Goal: Check status: Check status

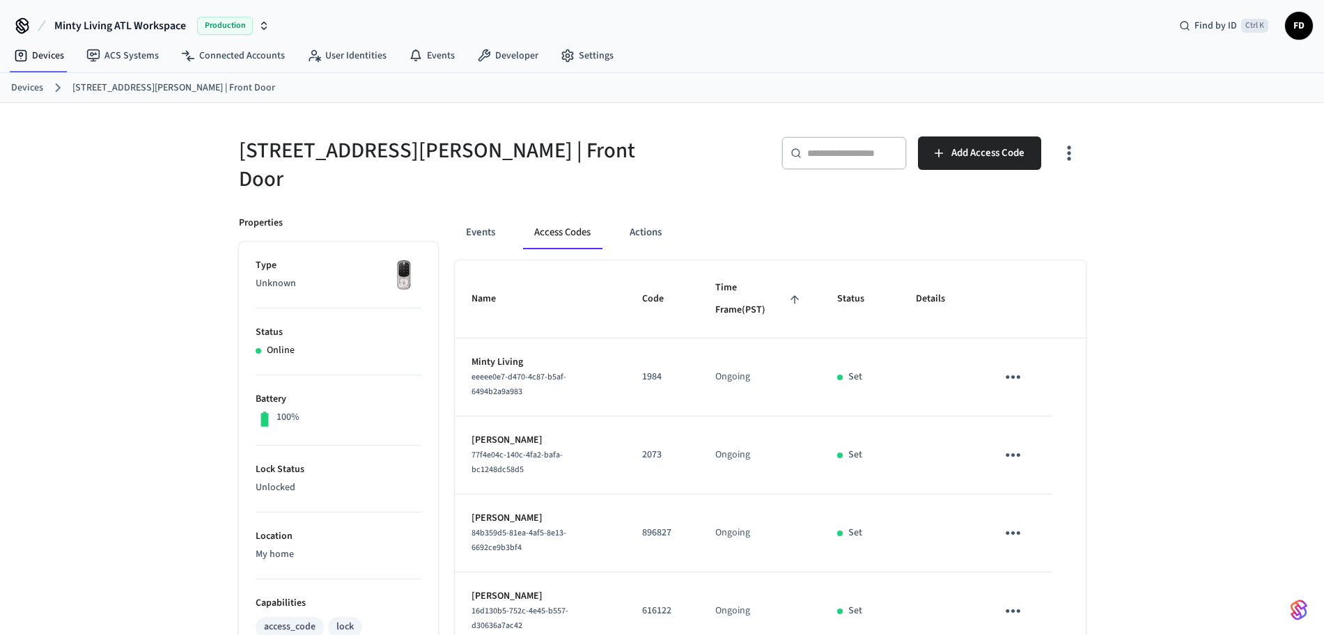
click at [852, 148] on input "text" at bounding box center [852, 153] width 91 height 14
click at [40, 88] on link "Devices" at bounding box center [27, 88] width 32 height 15
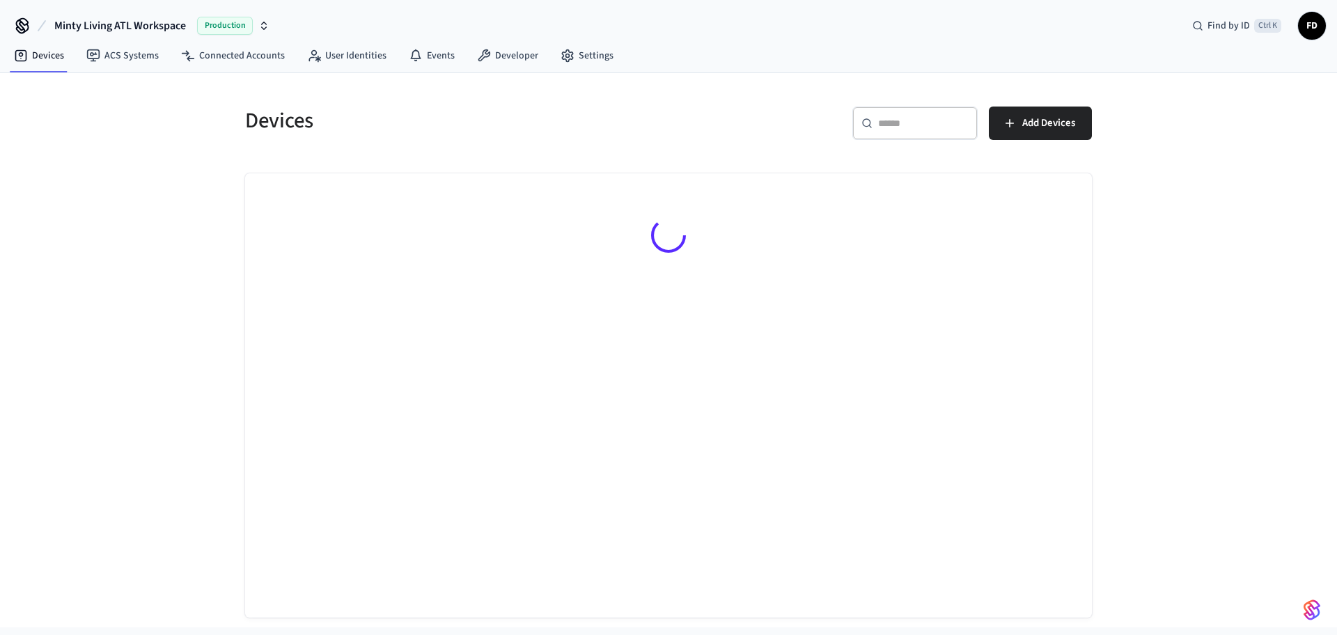
click at [900, 115] on div "​ ​" at bounding box center [915, 123] width 125 height 33
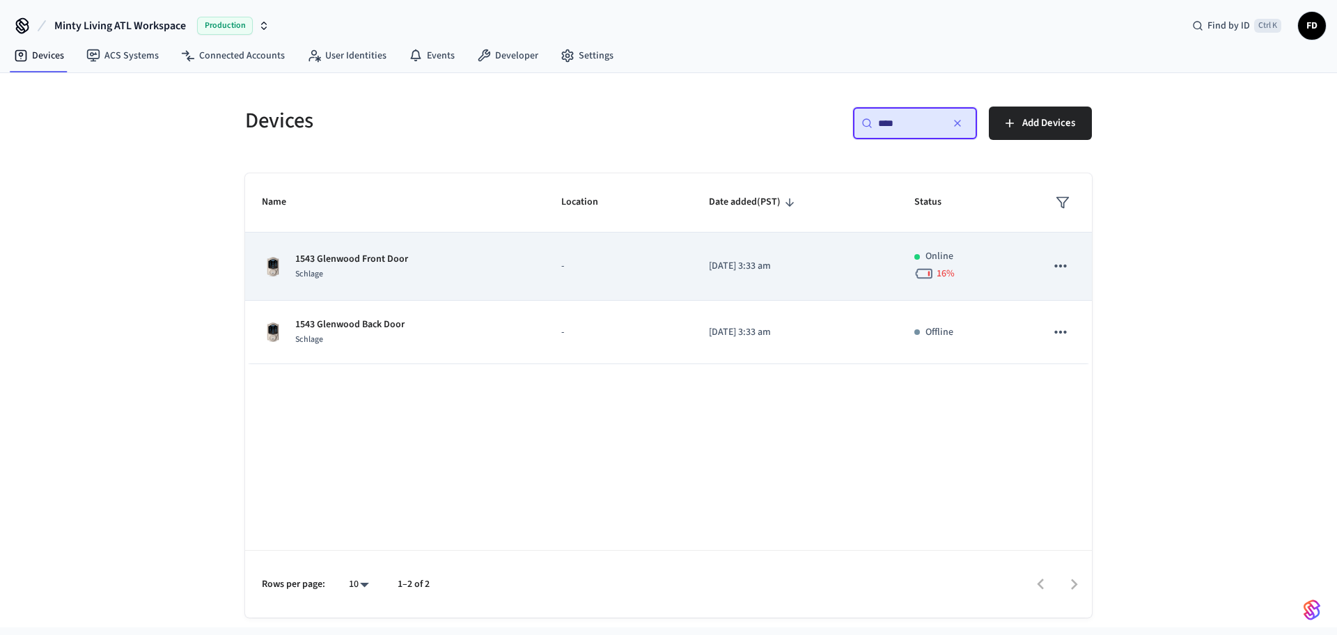
type input "****"
click at [378, 263] on p "1543 Glenwood Front Door" at bounding box center [351, 259] width 113 height 15
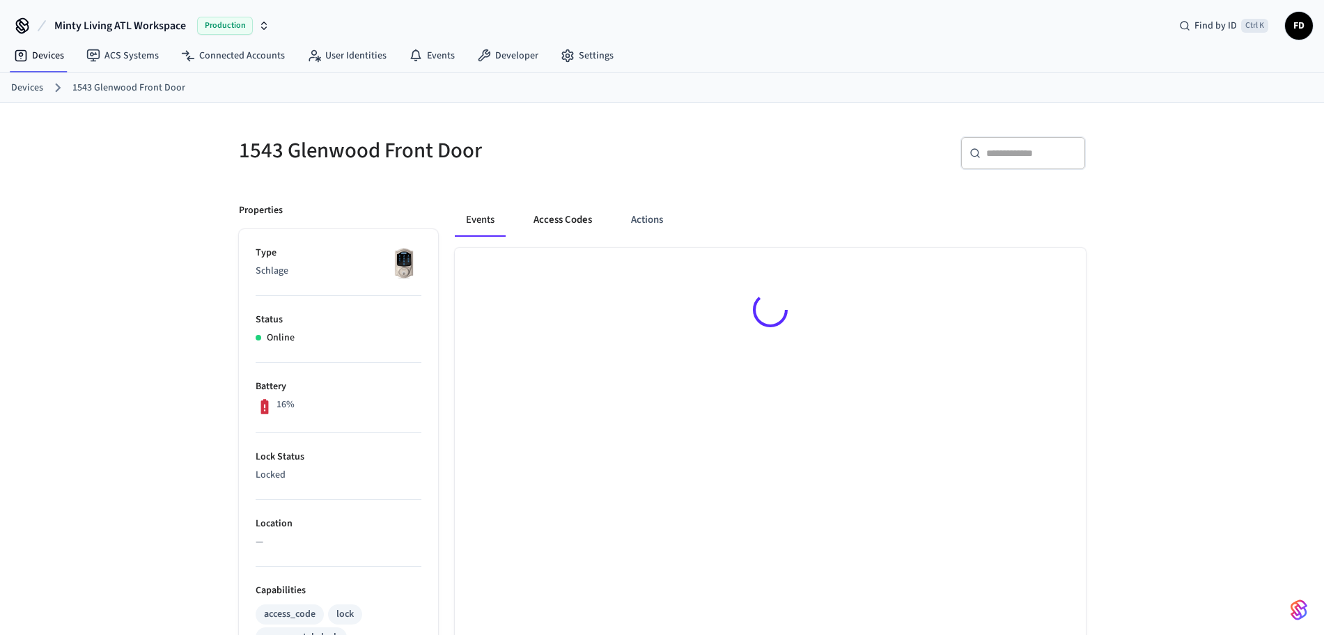
click at [566, 226] on button "Access Codes" at bounding box center [562, 219] width 81 height 33
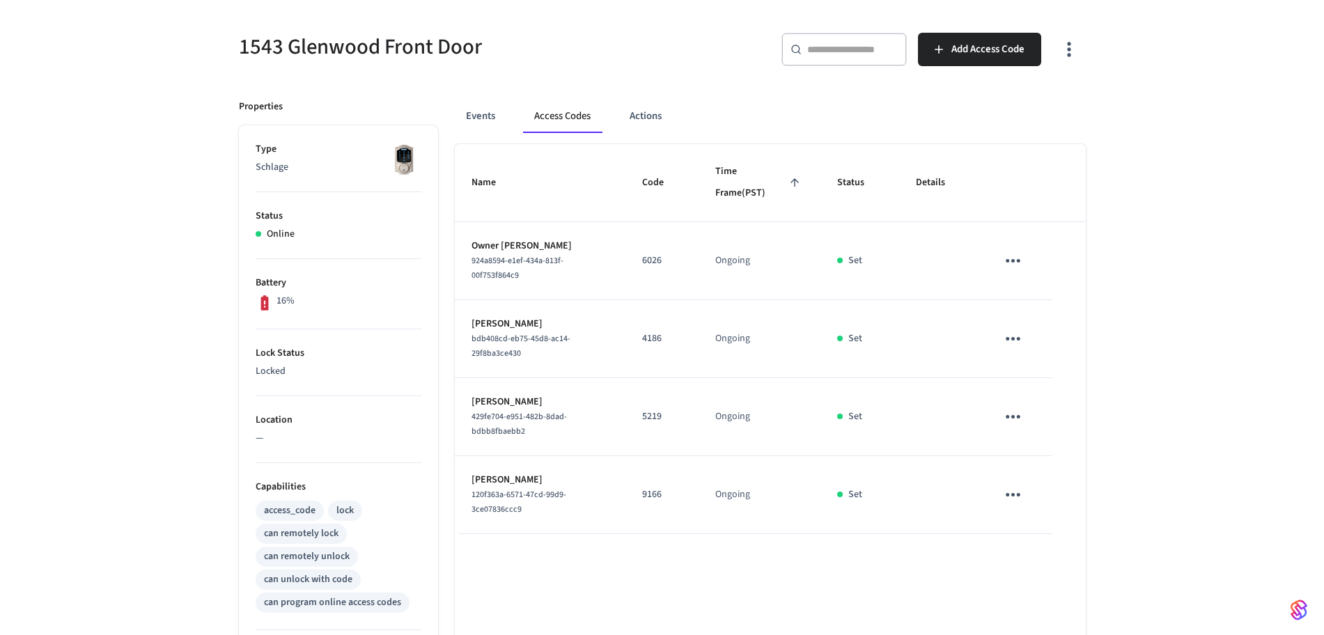
scroll to position [105, 0]
click at [651, 111] on button "Actions" at bounding box center [646, 114] width 54 height 33
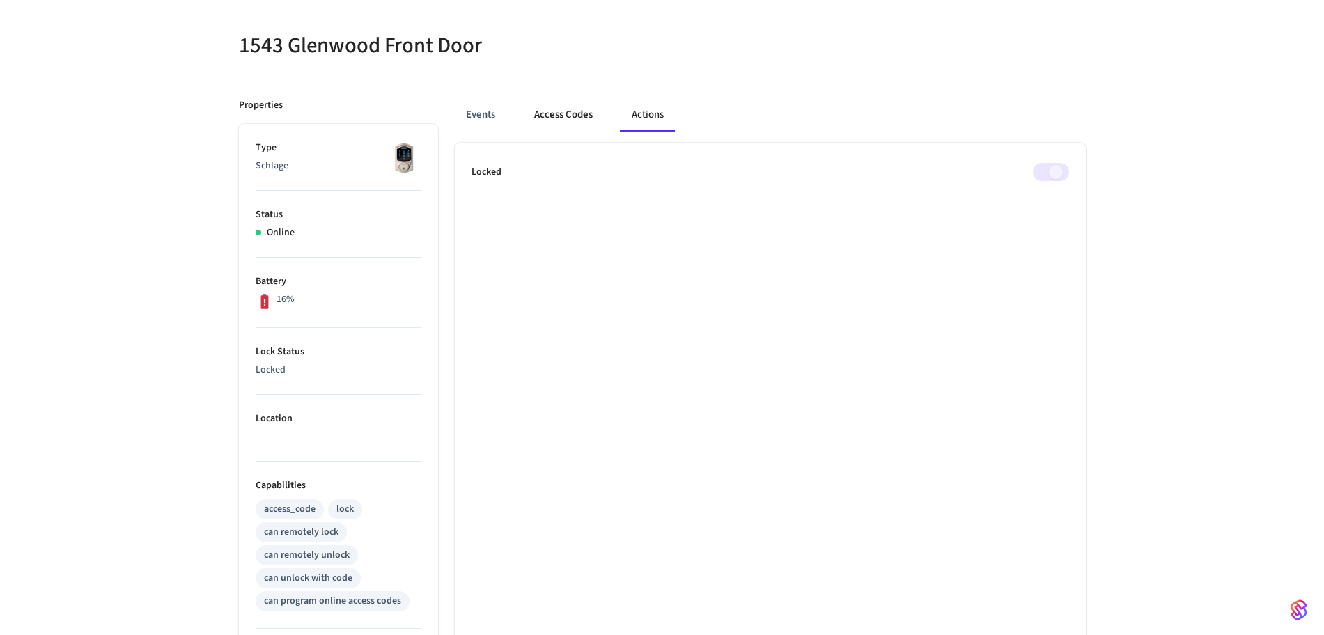
click at [559, 113] on button "Access Codes" at bounding box center [563, 114] width 81 height 33
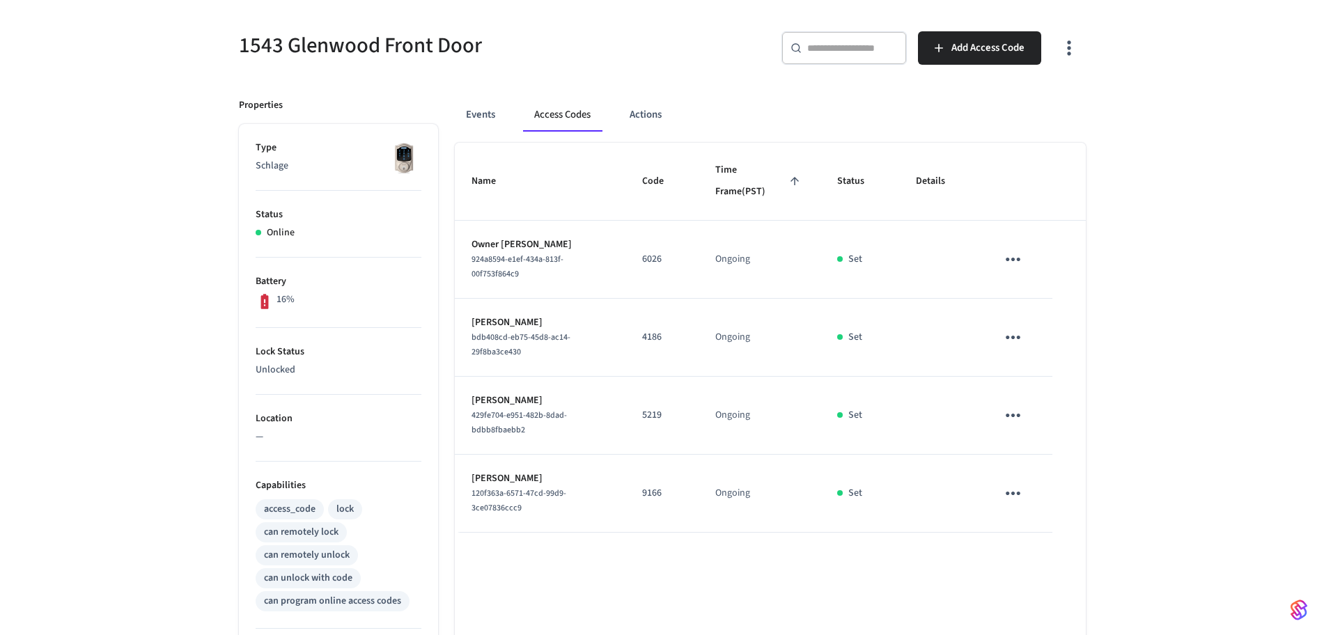
click at [176, 453] on div "1543 Glenwood Front Door ​ ​ Add Access Code Properties Type Schlage Status Onl…" at bounding box center [662, 496] width 1324 height 997
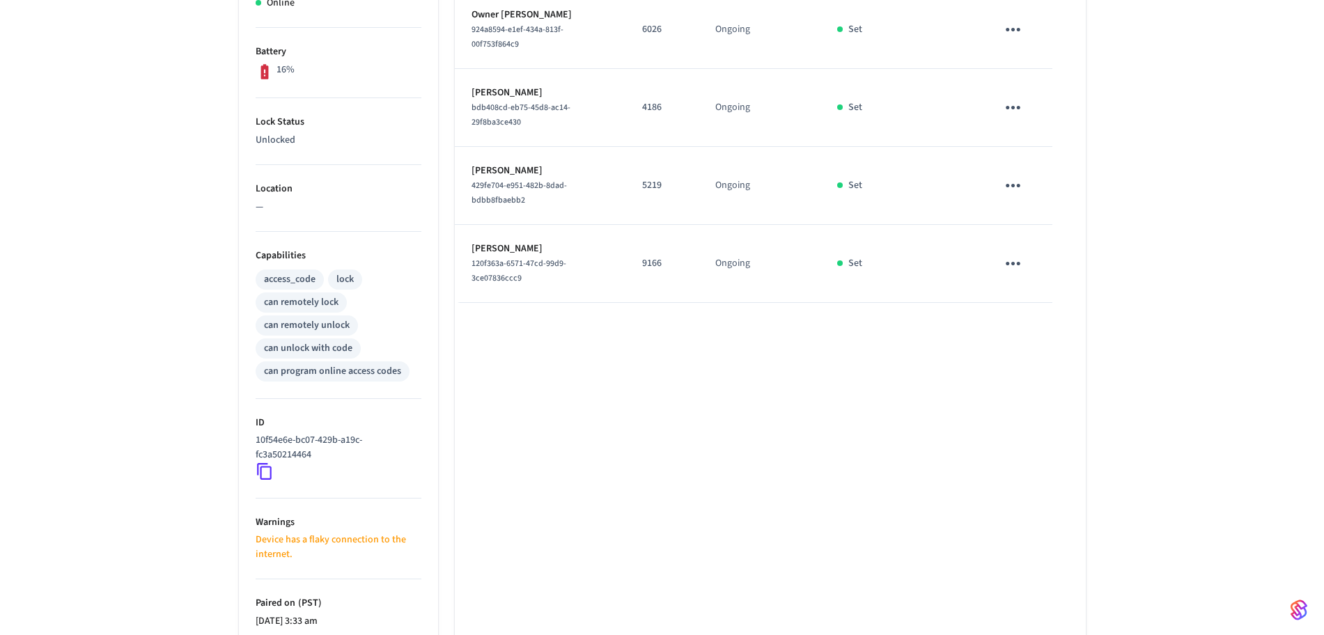
scroll to position [349, 0]
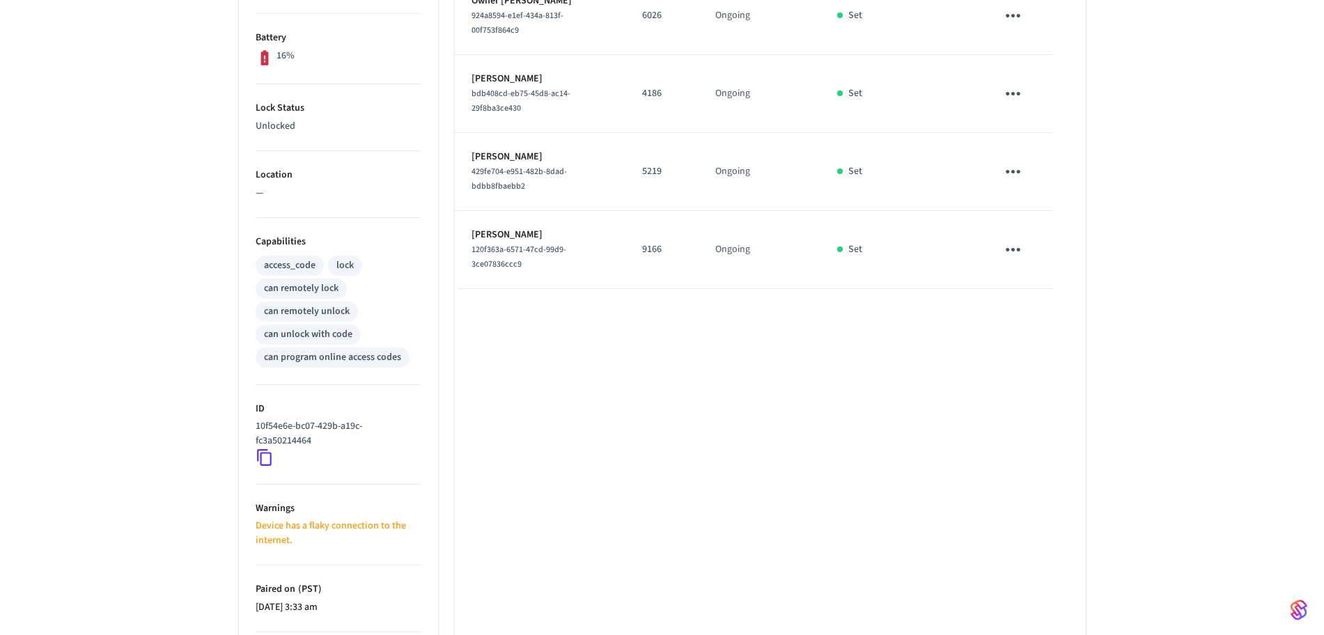
click at [258, 459] on icon at bounding box center [265, 458] width 18 height 18
click at [262, 455] on icon at bounding box center [265, 458] width 18 height 18
click at [1194, 281] on div "1543 Glenwood Front Door ​ ​ Add Access Code Properties Type Schlage Status Onl…" at bounding box center [662, 252] width 1324 height 997
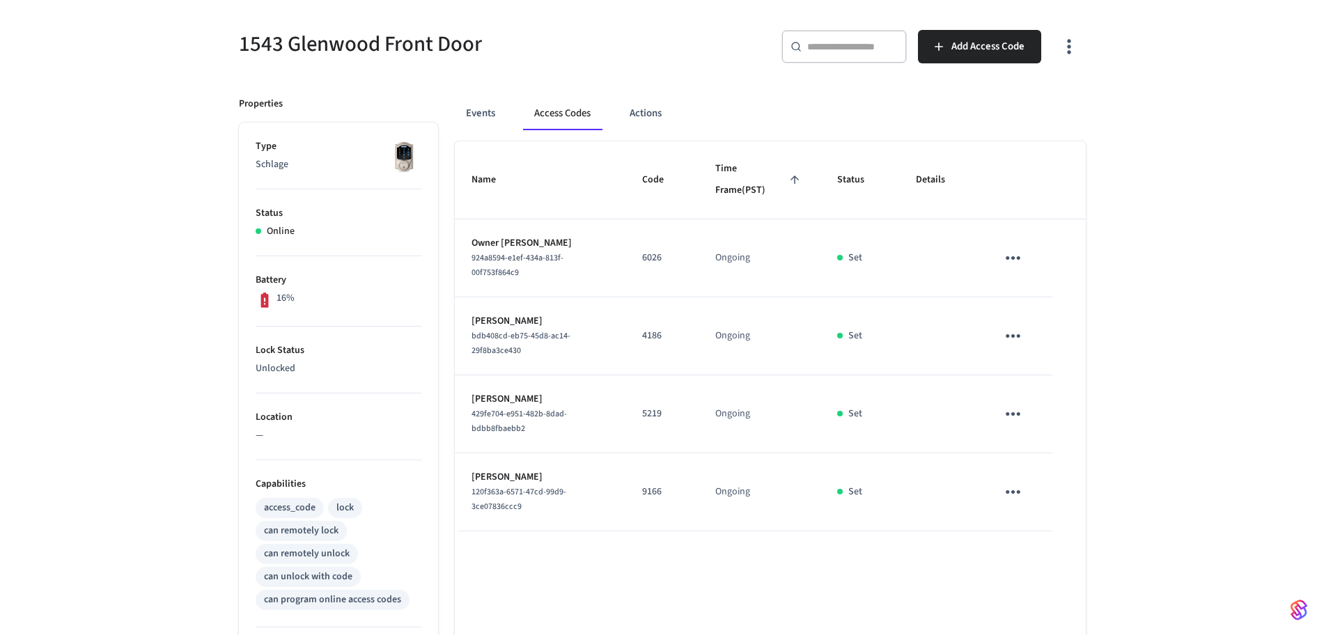
scroll to position [105, 0]
click at [49, 18] on div "1543 Glenwood Front Door ​ ​ Add Access Code Properties Type Schlage Status Onl…" at bounding box center [662, 496] width 1324 height 997
